Goal: Task Accomplishment & Management: Complete application form

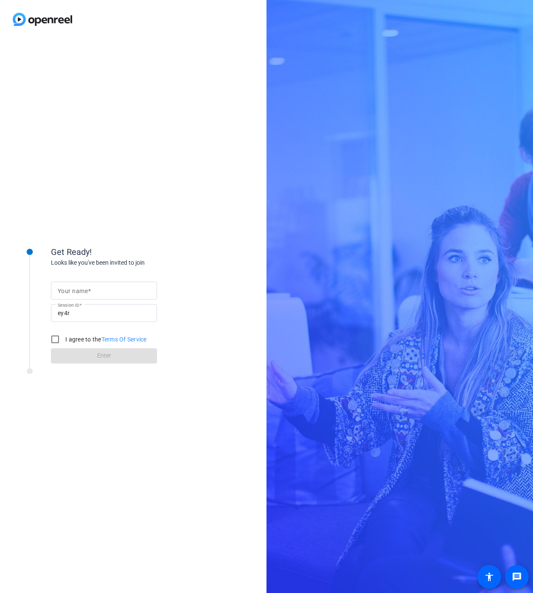
click at [194, 125] on div "Get Ready! Looks like you've been invited to join Your name Session ID ey4r I a…" at bounding box center [133, 316] width 266 height 554
click at [256, 61] on div "Get Ready! Looks like you've been invited to join Your name Session ID ey4r I a…" at bounding box center [133, 316] width 266 height 554
click at [89, 282] on div at bounding box center [104, 291] width 92 height 18
click at [91, 288] on input "Your name" at bounding box center [104, 290] width 92 height 10
type input "Remington Wu"
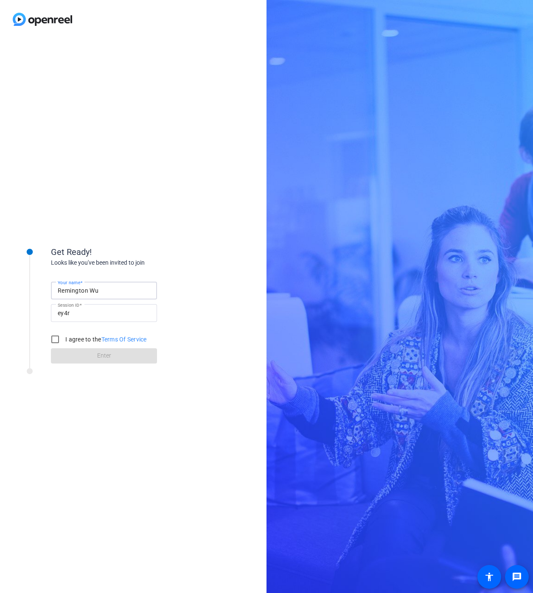
click at [66, 338] on label "I agree to the Terms Of Service" at bounding box center [105, 339] width 83 height 8
click at [64, 338] on input "I agree to the Terms Of Service" at bounding box center [55, 339] width 17 height 17
checkbox input "true"
click at [84, 354] on span at bounding box center [104, 356] width 106 height 20
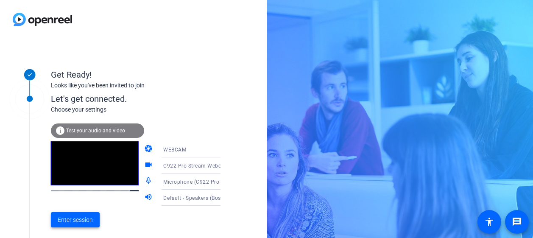
click at [72, 219] on span "Enter session" at bounding box center [75, 219] width 35 height 9
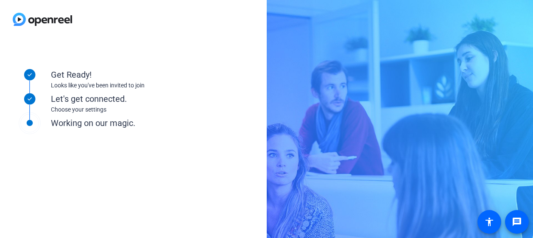
click at [324, 121] on div "Get Ready! Looks like you've been invited to join Let's get connected. Choose y…" at bounding box center [266, 119] width 533 height 238
